Goal: Check status: Check status

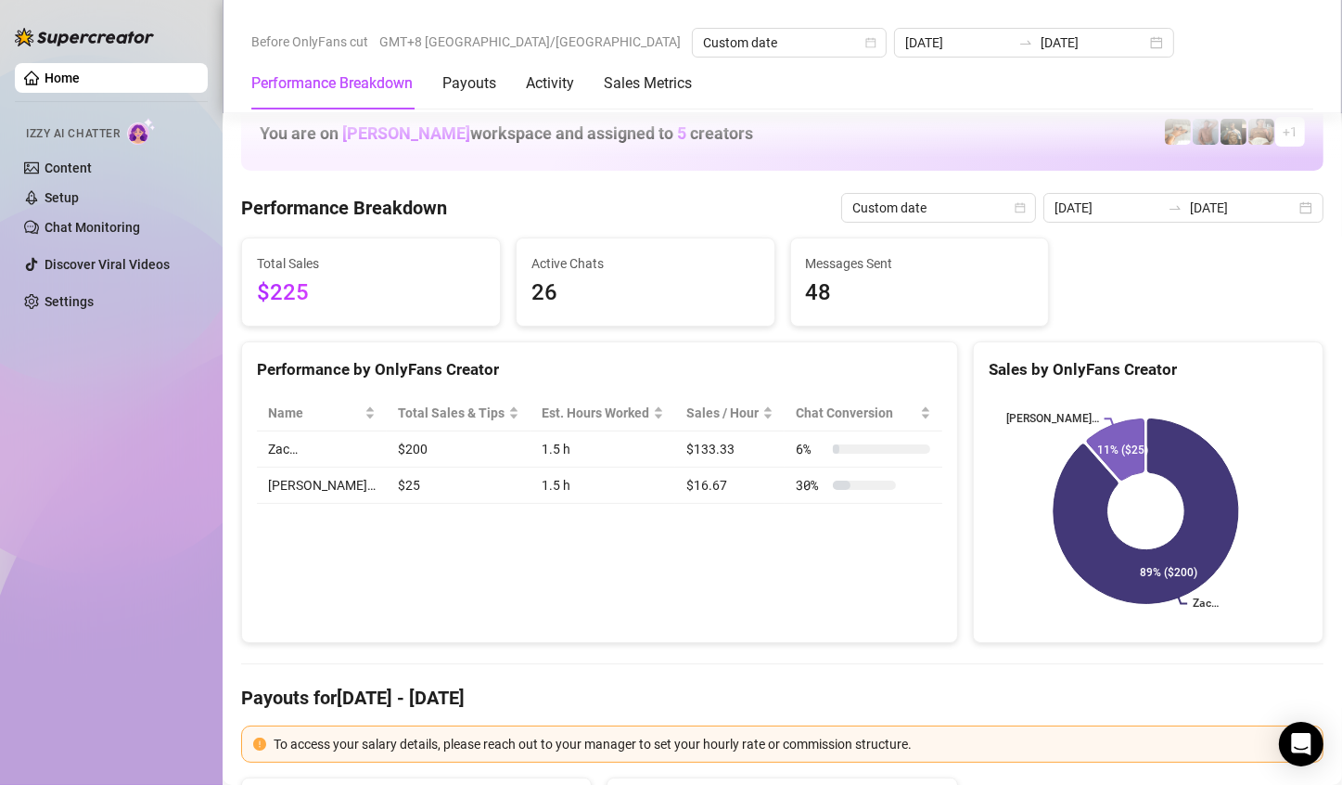
scroll to position [2504, 0]
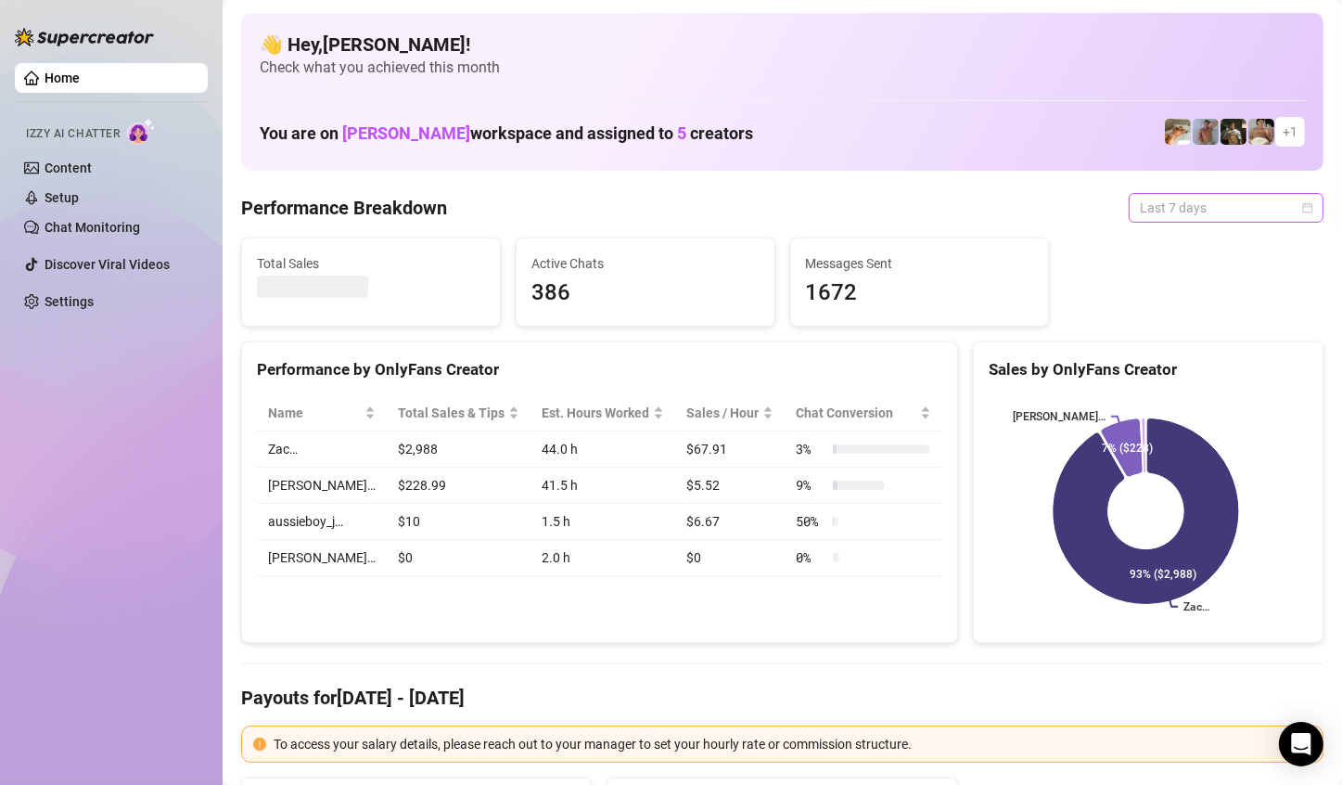
click at [1290, 215] on span "Last 7 days" at bounding box center [1226, 208] width 173 height 28
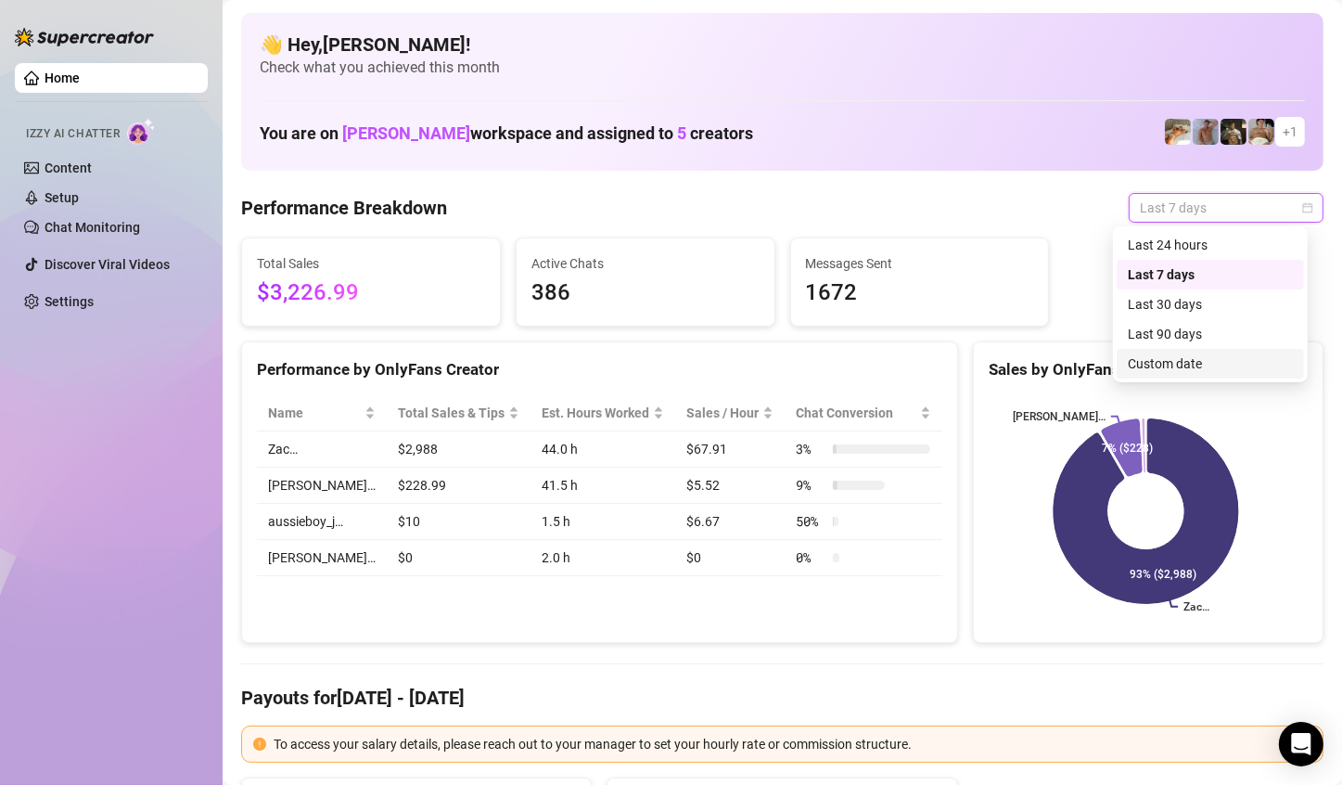
click at [1215, 360] on div "Custom date" at bounding box center [1210, 363] width 165 height 20
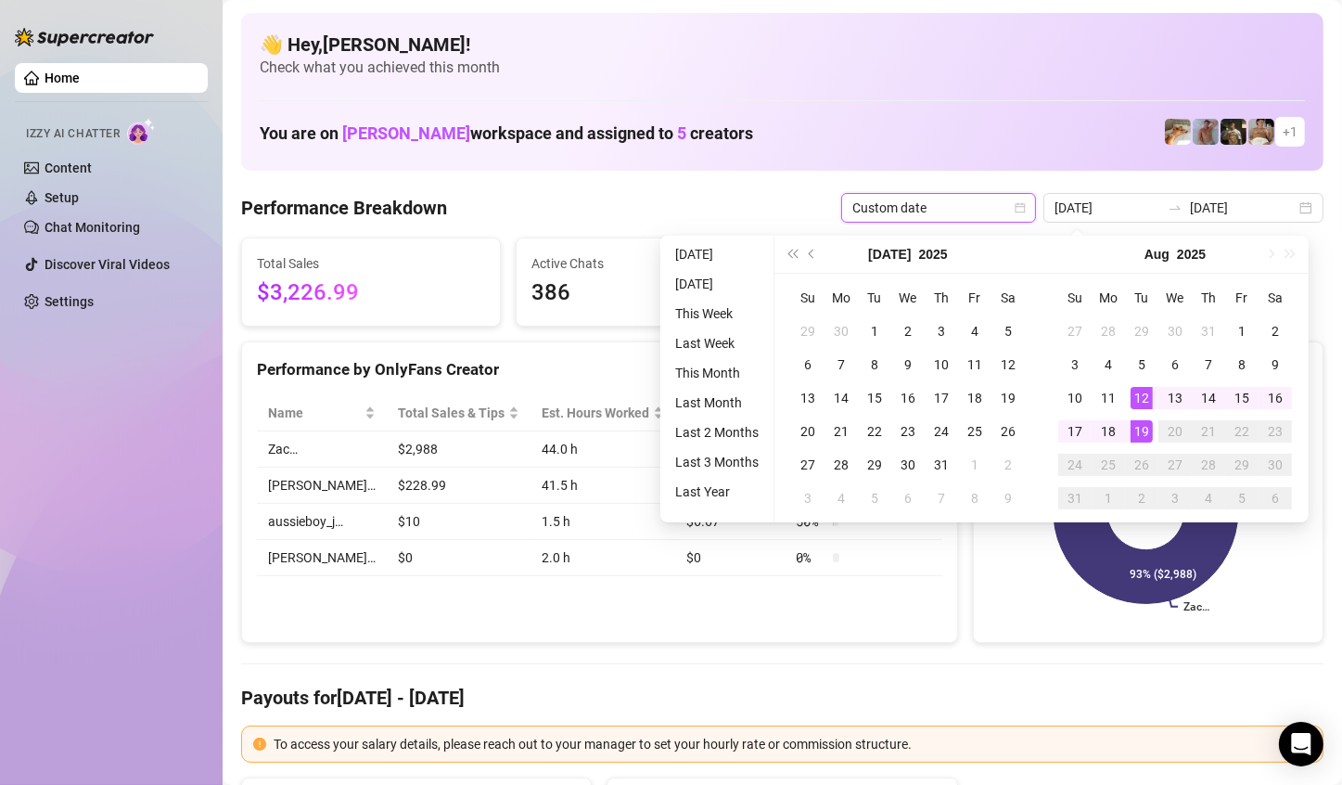
type input "[DATE]"
click at [1144, 428] on div "19" at bounding box center [1142, 431] width 22 height 22
click at [1145, 428] on div "19" at bounding box center [1142, 431] width 22 height 22
click at [1145, 428] on icon at bounding box center [1146, 511] width 185 height 185
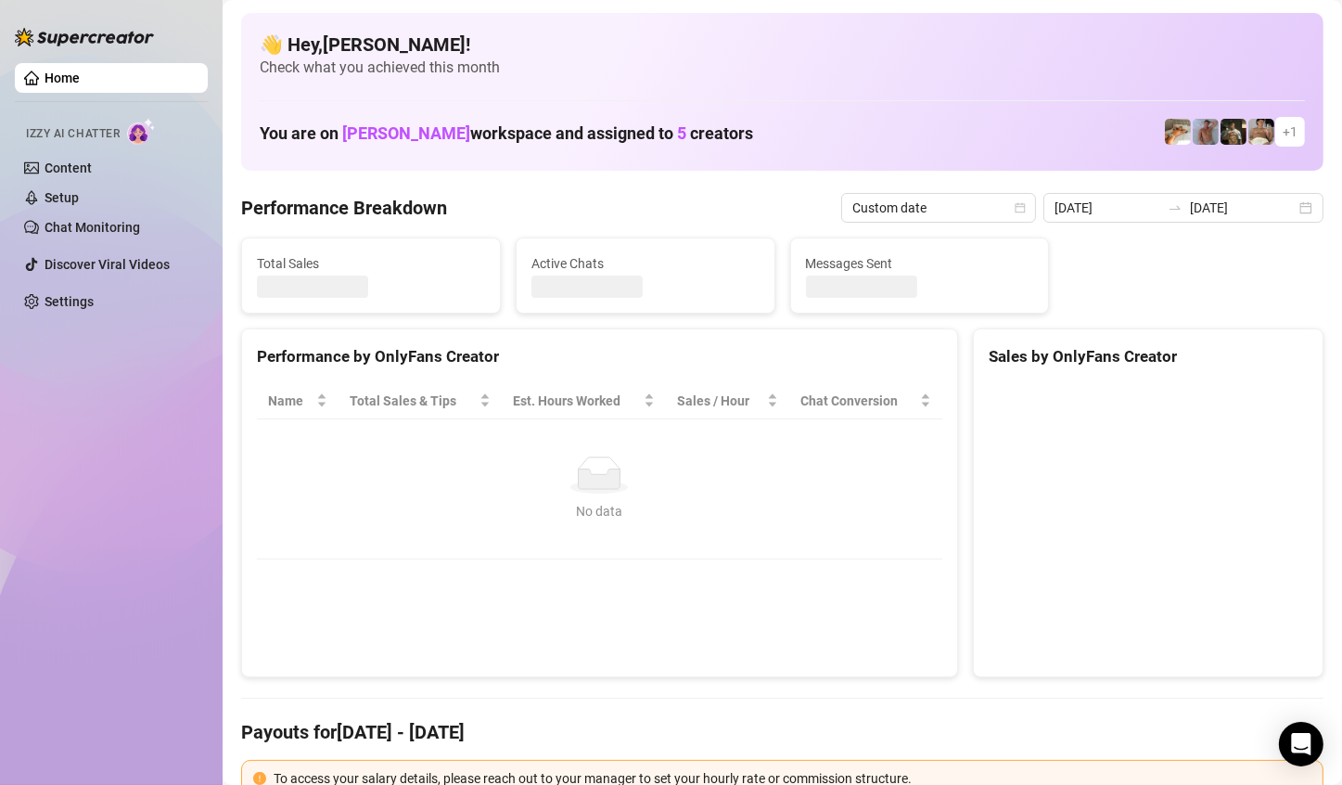
type input "[DATE]"
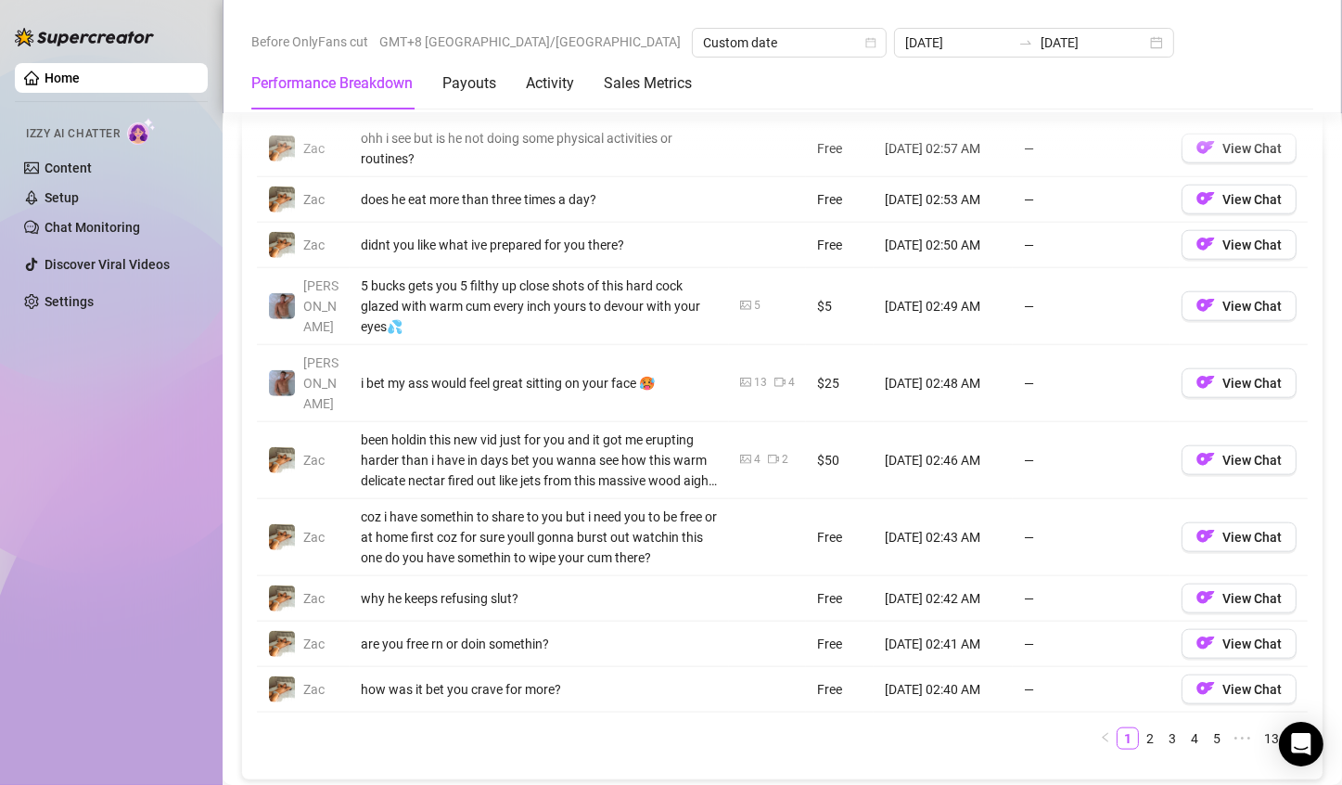
scroll to position [1948, 0]
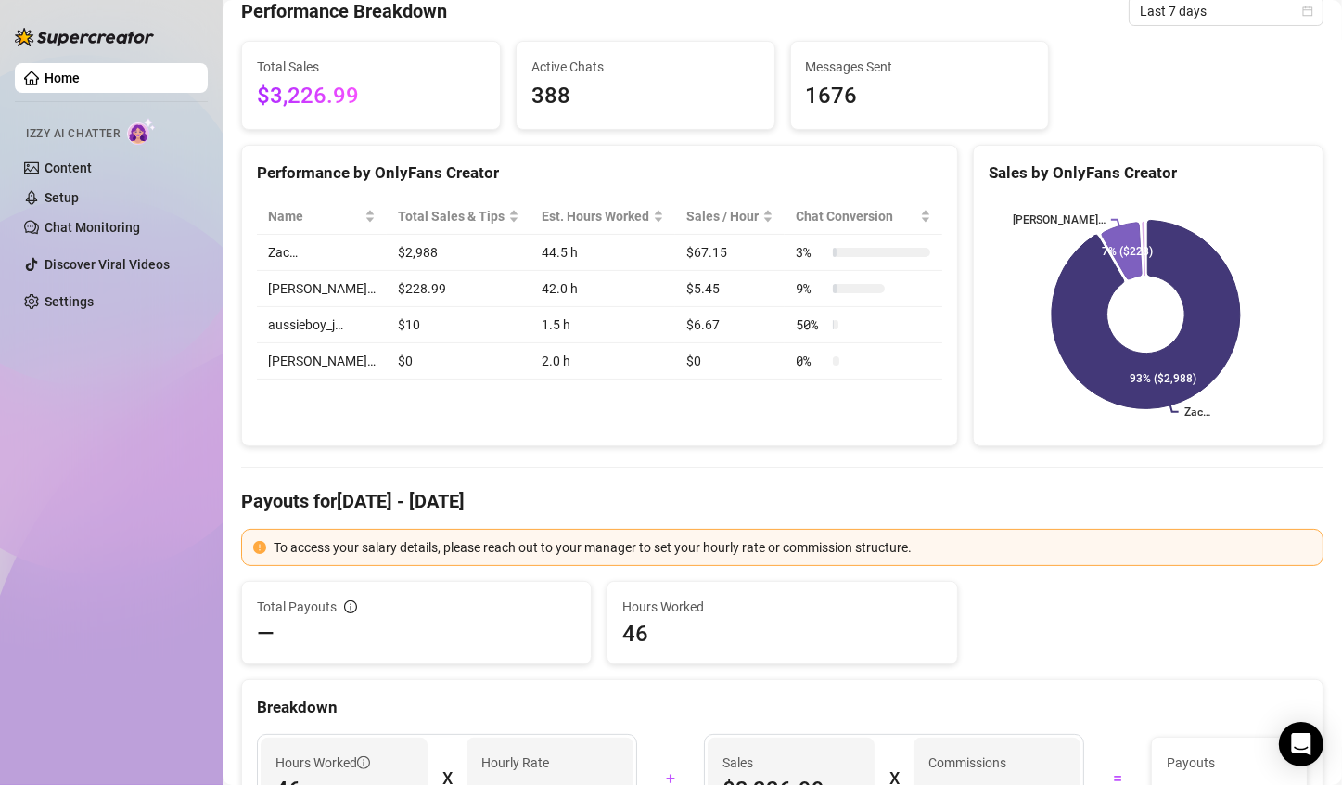
scroll to position [93, 0]
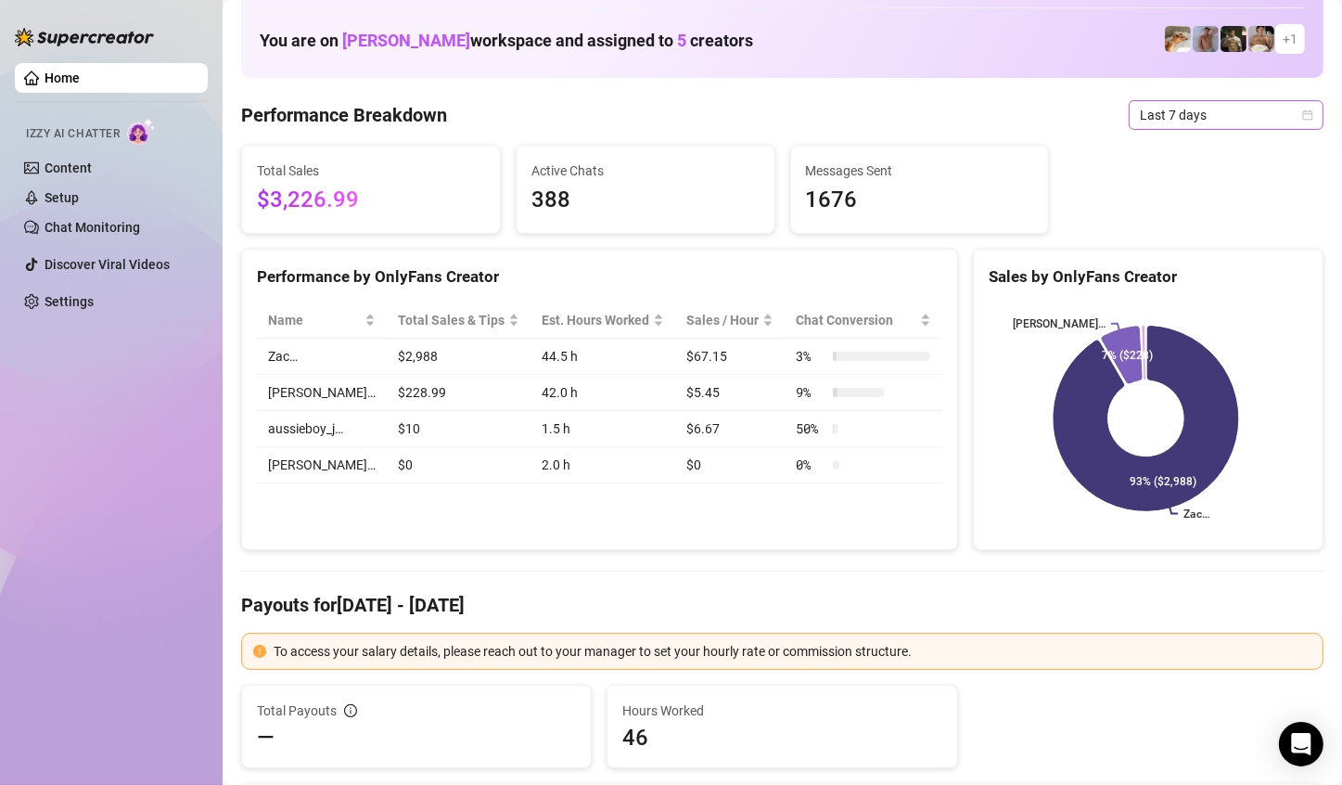
click at [1198, 110] on span "Last 7 days" at bounding box center [1226, 115] width 173 height 28
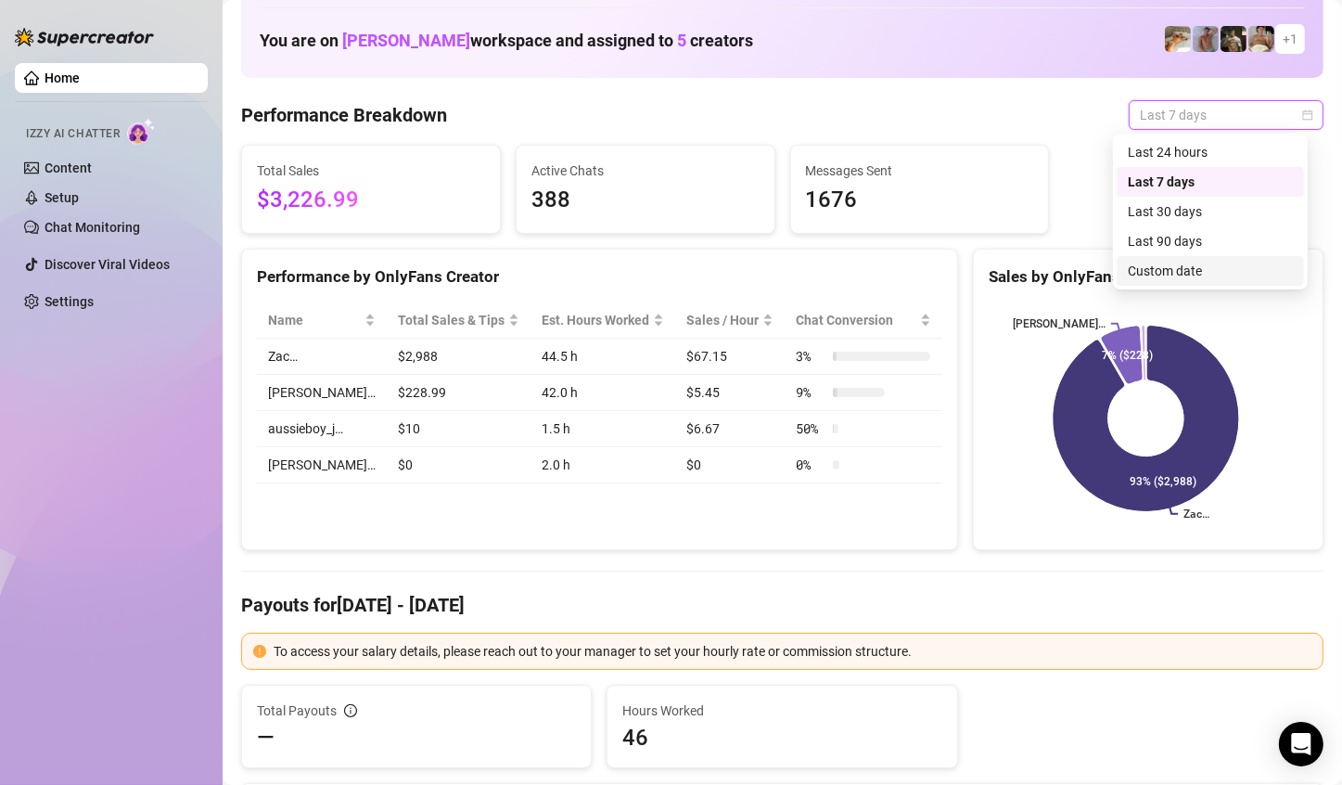
click at [1184, 278] on div "Custom date" at bounding box center [1210, 271] width 165 height 20
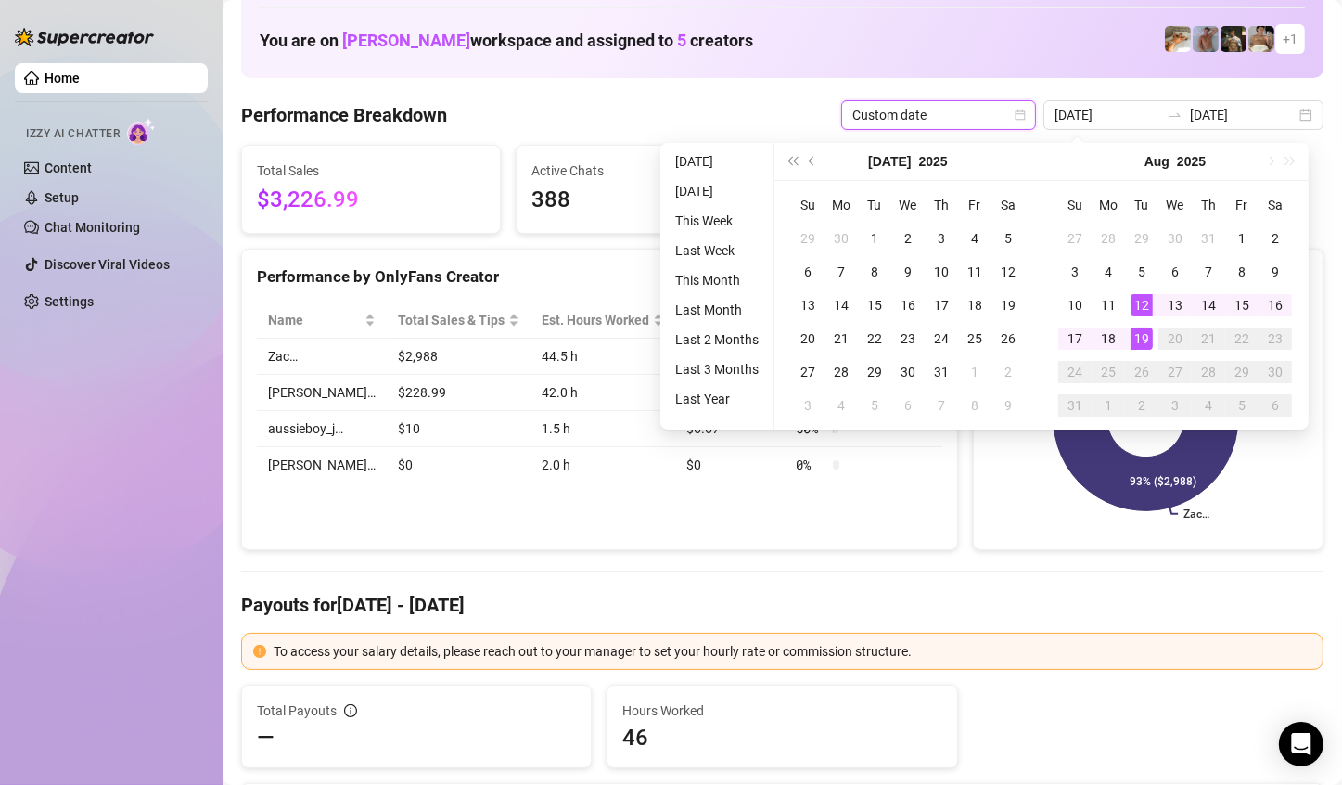
type input "[DATE]"
click at [1131, 339] on div "19" at bounding box center [1142, 338] width 22 height 22
click at [1138, 339] on div "19" at bounding box center [1142, 338] width 22 height 22
click at [1138, 339] on icon at bounding box center [1146, 418] width 185 height 185
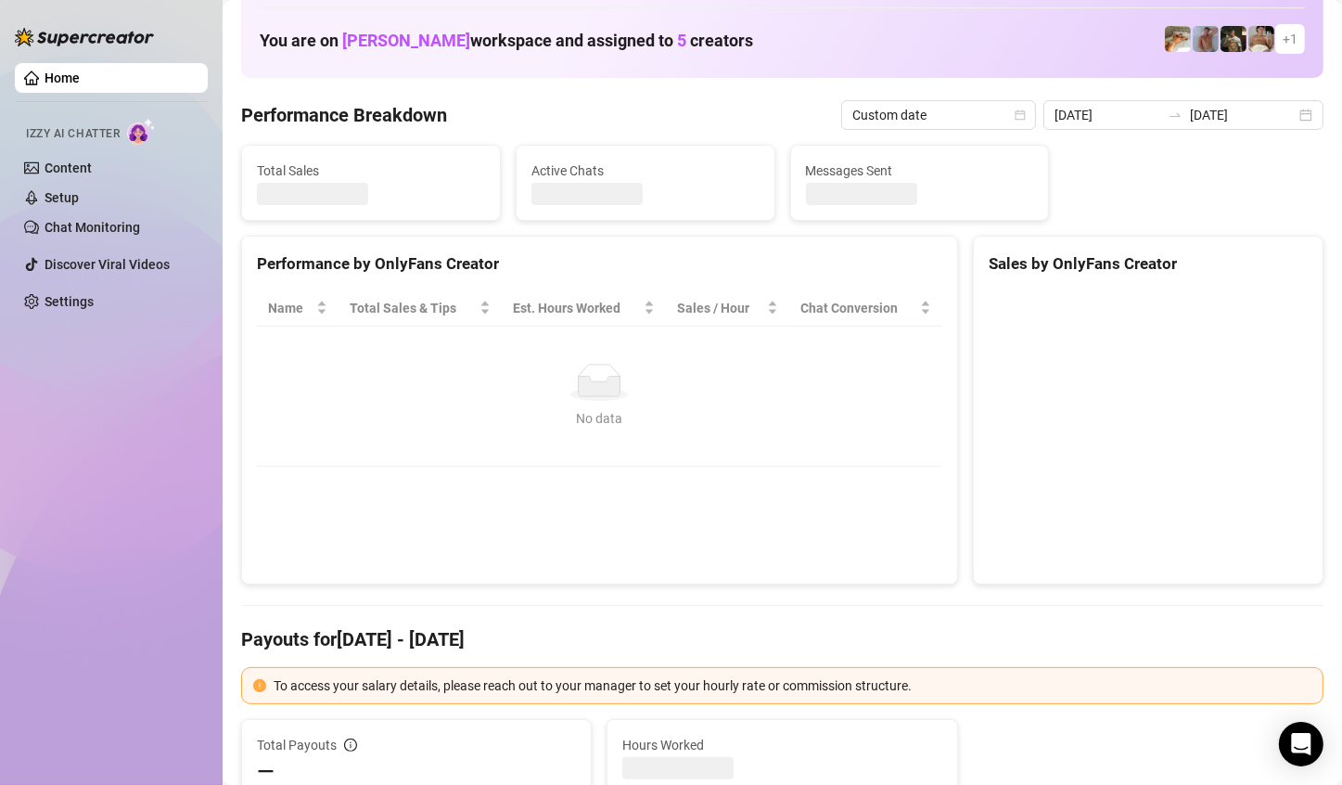
type input "[DATE]"
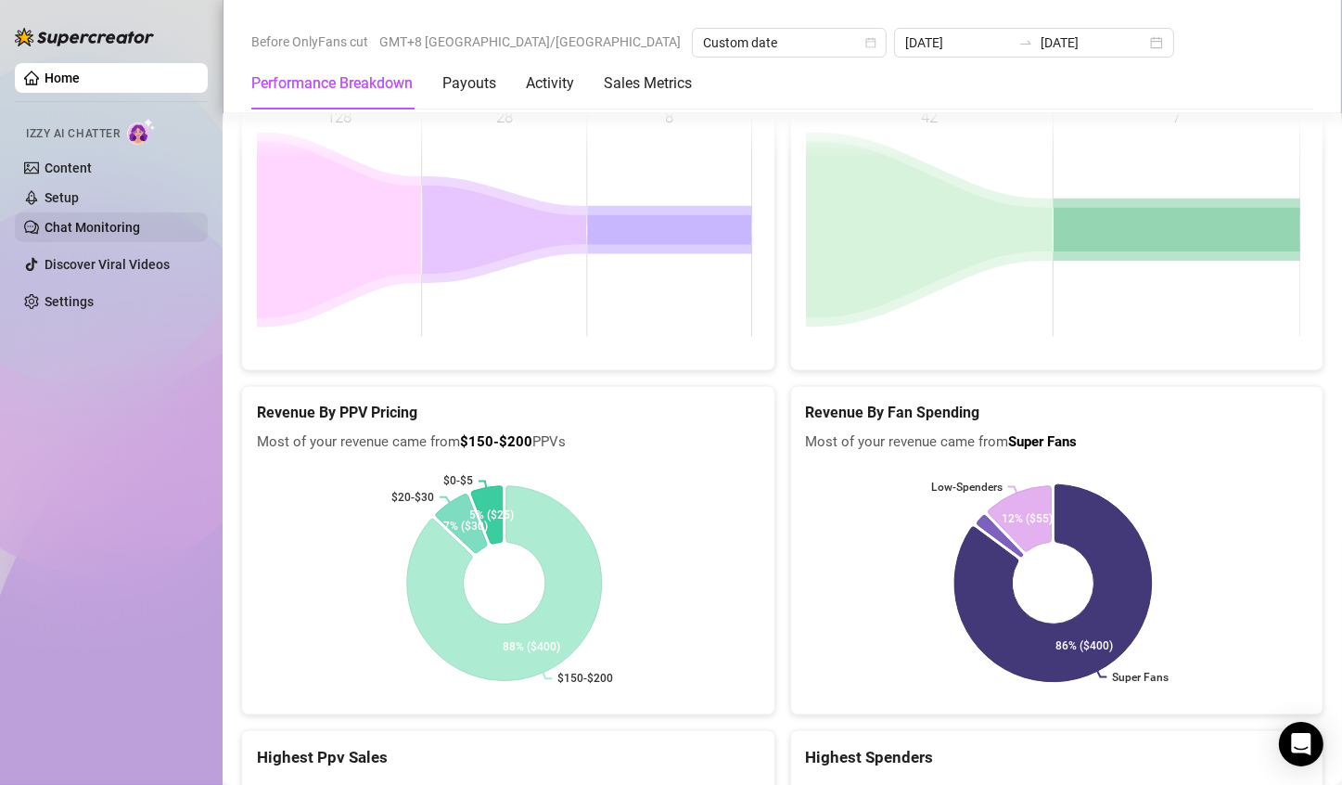
scroll to position [2749, 0]
